Goal: Task Accomplishment & Management: Complete application form

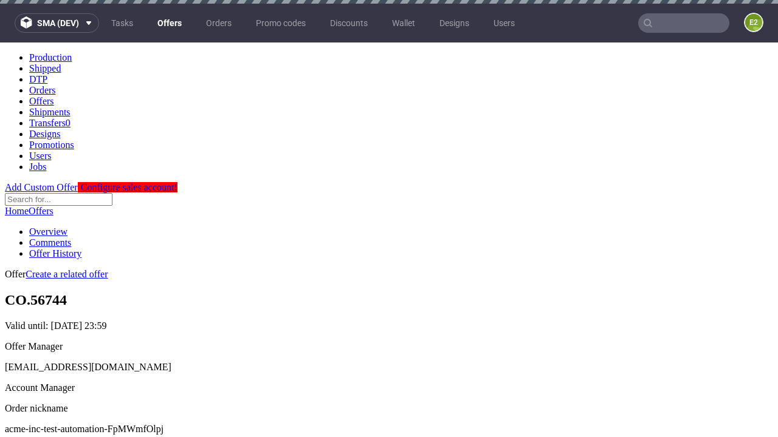
scroll to position [120, 0]
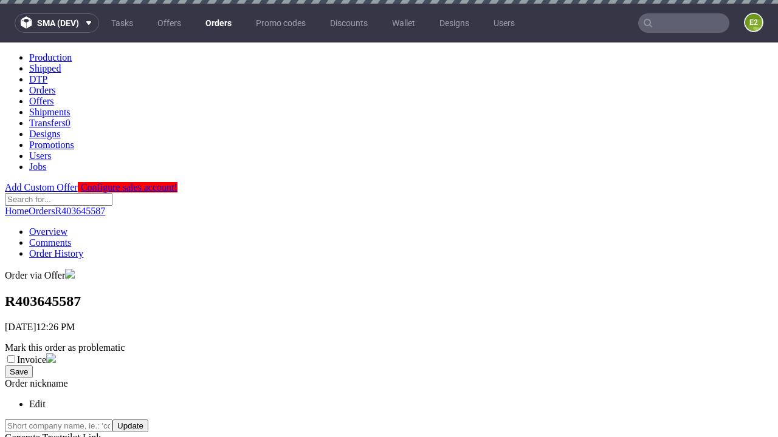
scroll to position [276, 0]
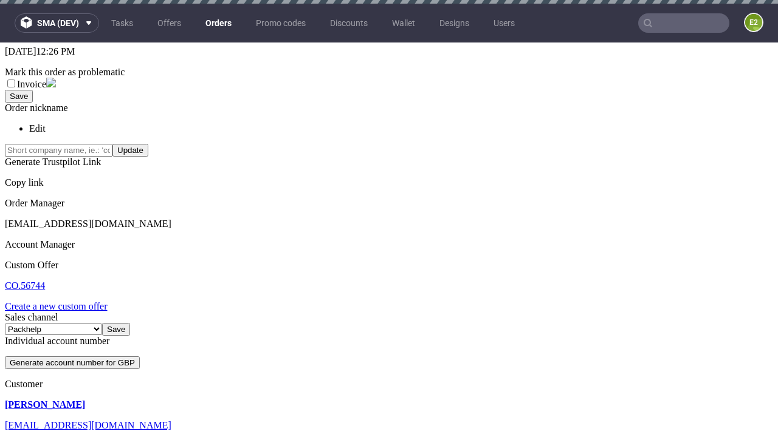
click at [62, 301] on link "Create a new custom offer" at bounding box center [56, 306] width 103 height 10
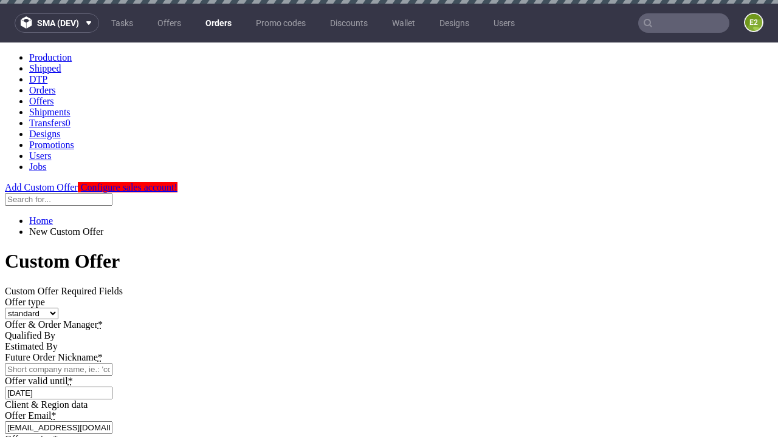
scroll to position [0, 0]
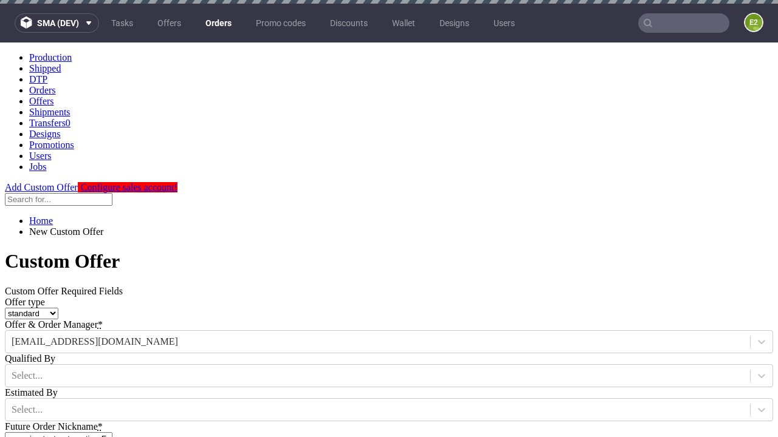
type input "acme-inc-test-automation-FpMWmfOlpj"
type input "[DATE]"
type input "[EMAIL_ADDRESS][DOMAIN_NAME]"
select select "gb"
type input "[EMAIL_ADDRESS][DOMAIN_NAME]"
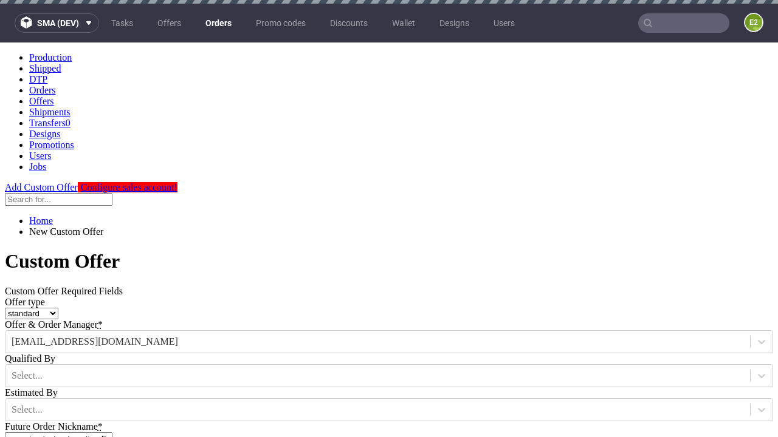
scroll to position [4, 0]
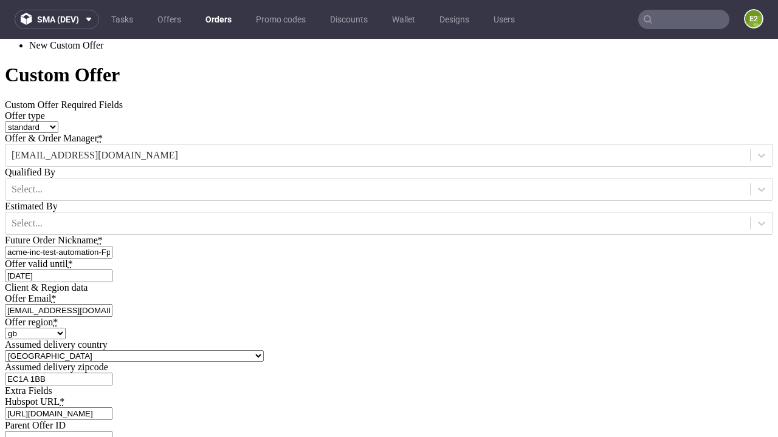
type input "[URL][DOMAIN_NAME]"
type input "Please wait..."
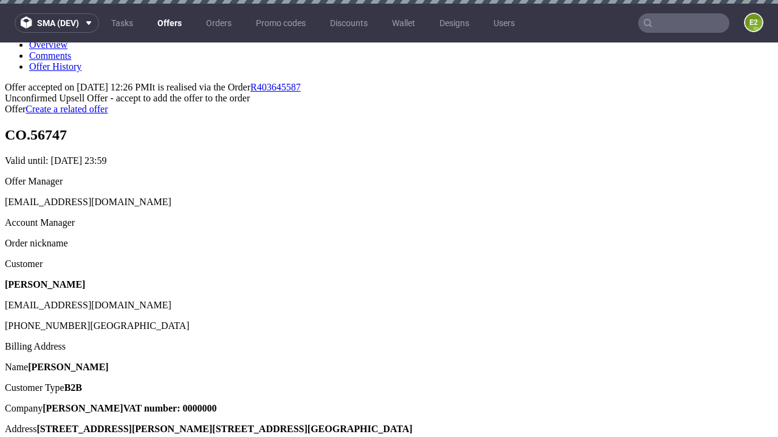
scroll to position [4, 0]
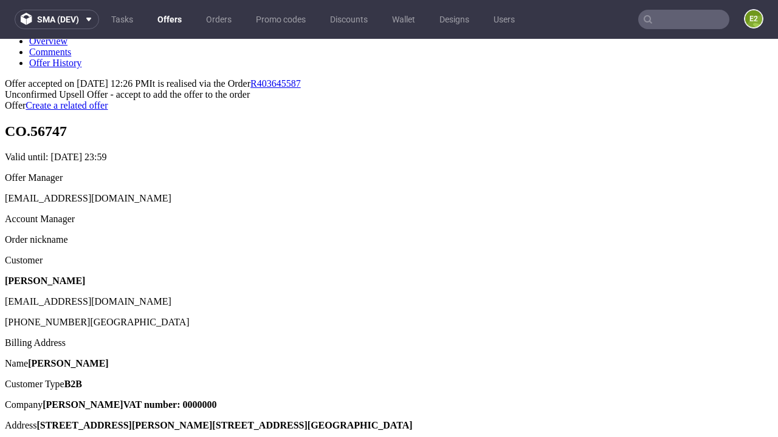
type input "In progress..."
